Goal: Find contact information: Find contact information

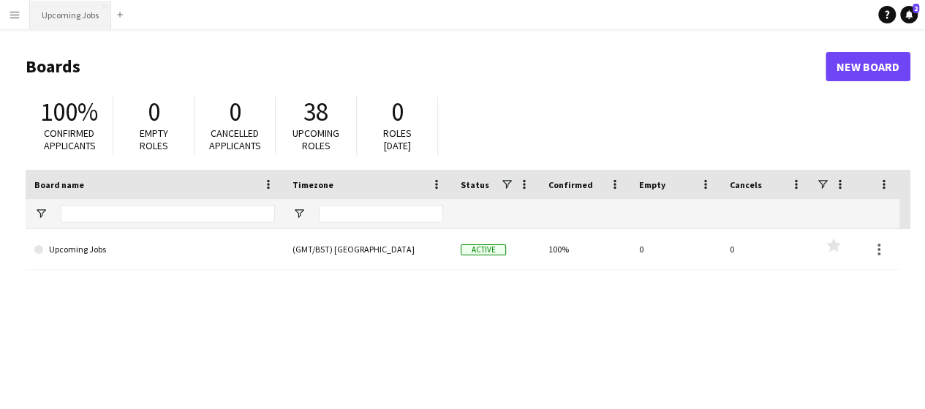
click at [62, 20] on button "Upcoming Jobs Close" at bounding box center [70, 15] width 81 height 29
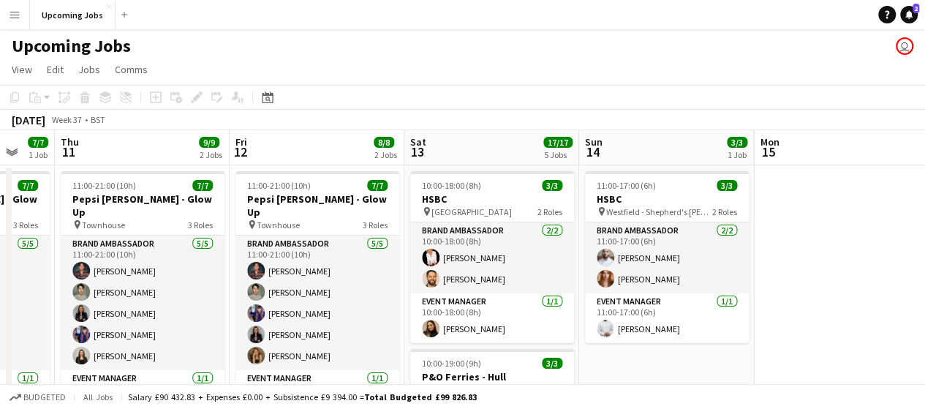
scroll to position [0, 510]
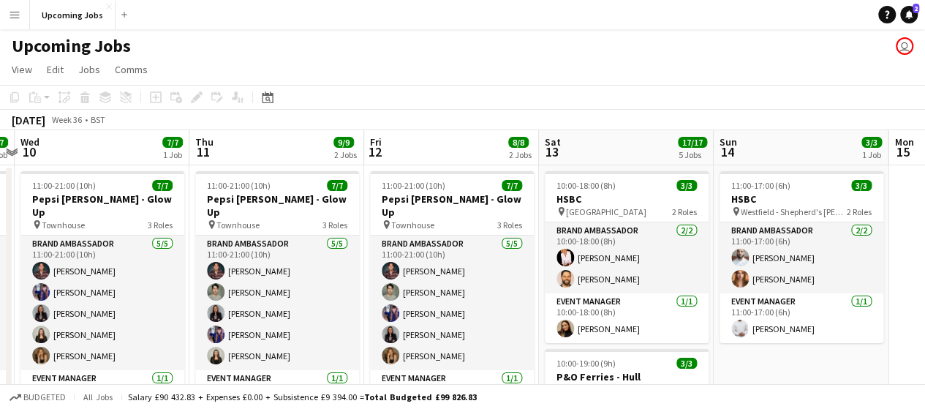
drag, startPoint x: 661, startPoint y: 212, endPoint x: 169, endPoint y: 215, distance: 492.4
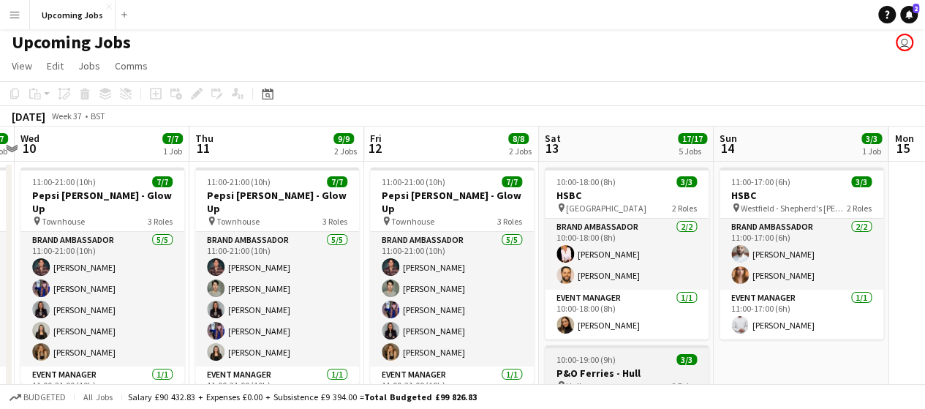
scroll to position [0, 0]
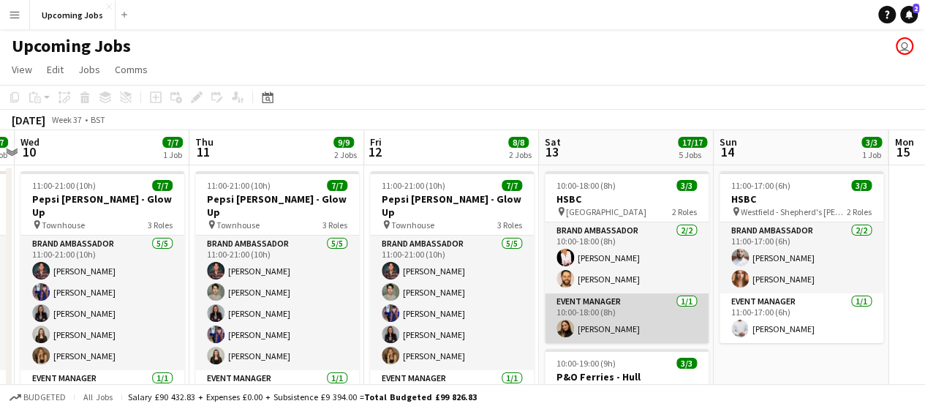
click at [610, 330] on app-card-role "Event Manager [DATE] 10:00-18:00 (8h) [PERSON_NAME]" at bounding box center [627, 318] width 164 height 50
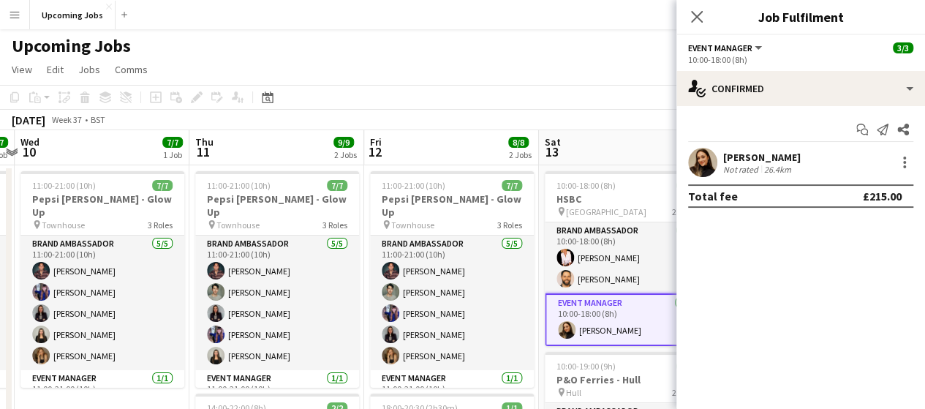
click at [714, 168] on app-user-avatar at bounding box center [702, 162] width 29 height 29
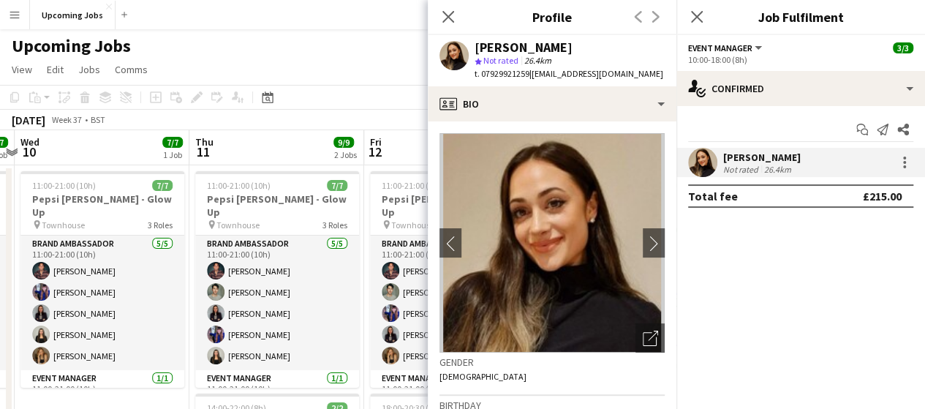
drag, startPoint x: 528, startPoint y: 75, endPoint x: 481, endPoint y: 75, distance: 46.8
click at [481, 75] on span "t. 07929921259" at bounding box center [502, 73] width 55 height 11
copy span "07929921259"
click at [450, 23] on icon "Close pop-in" at bounding box center [448, 17] width 14 height 14
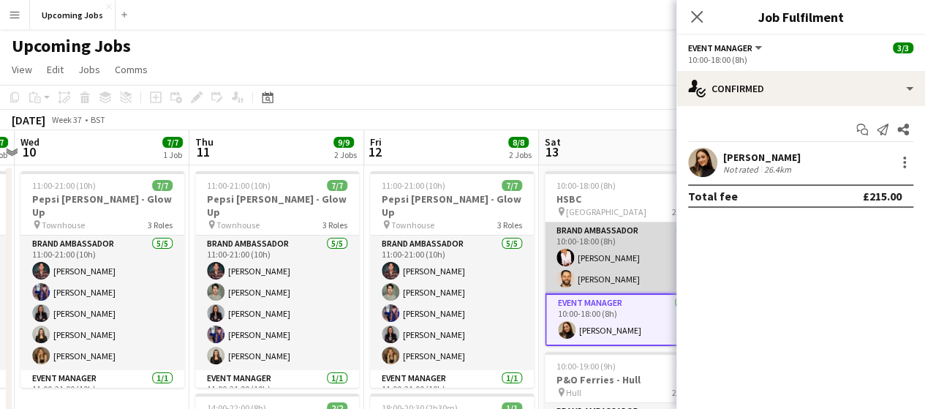
click at [612, 247] on app-card-role "Brand Ambassador [DATE] 10:00-18:00 (8h) [PERSON_NAME] [PERSON_NAME]" at bounding box center [627, 257] width 164 height 71
